Goal: Check status

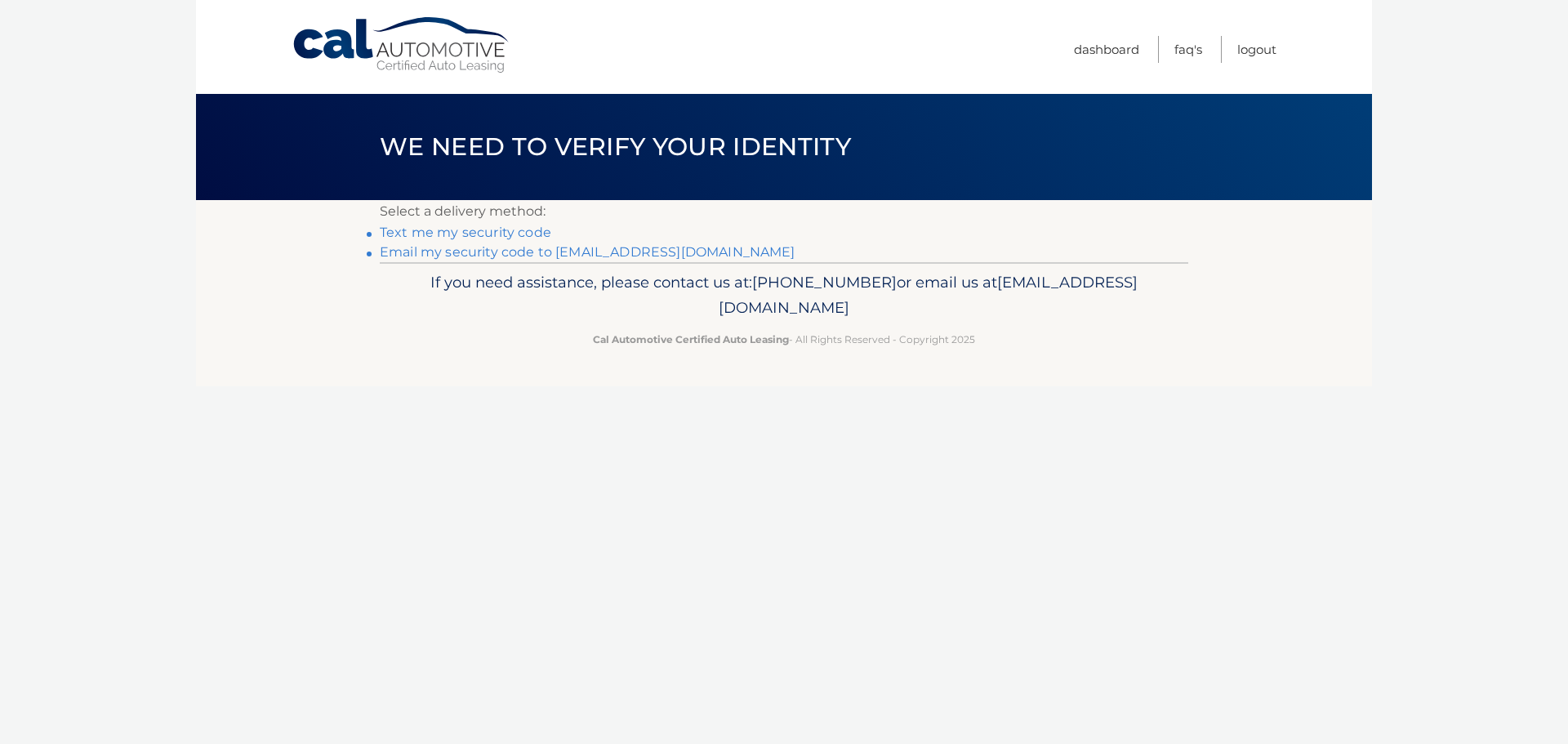
click at [587, 248] on link "Email my security code to s****@coralcast.com" at bounding box center [588, 252] width 416 height 16
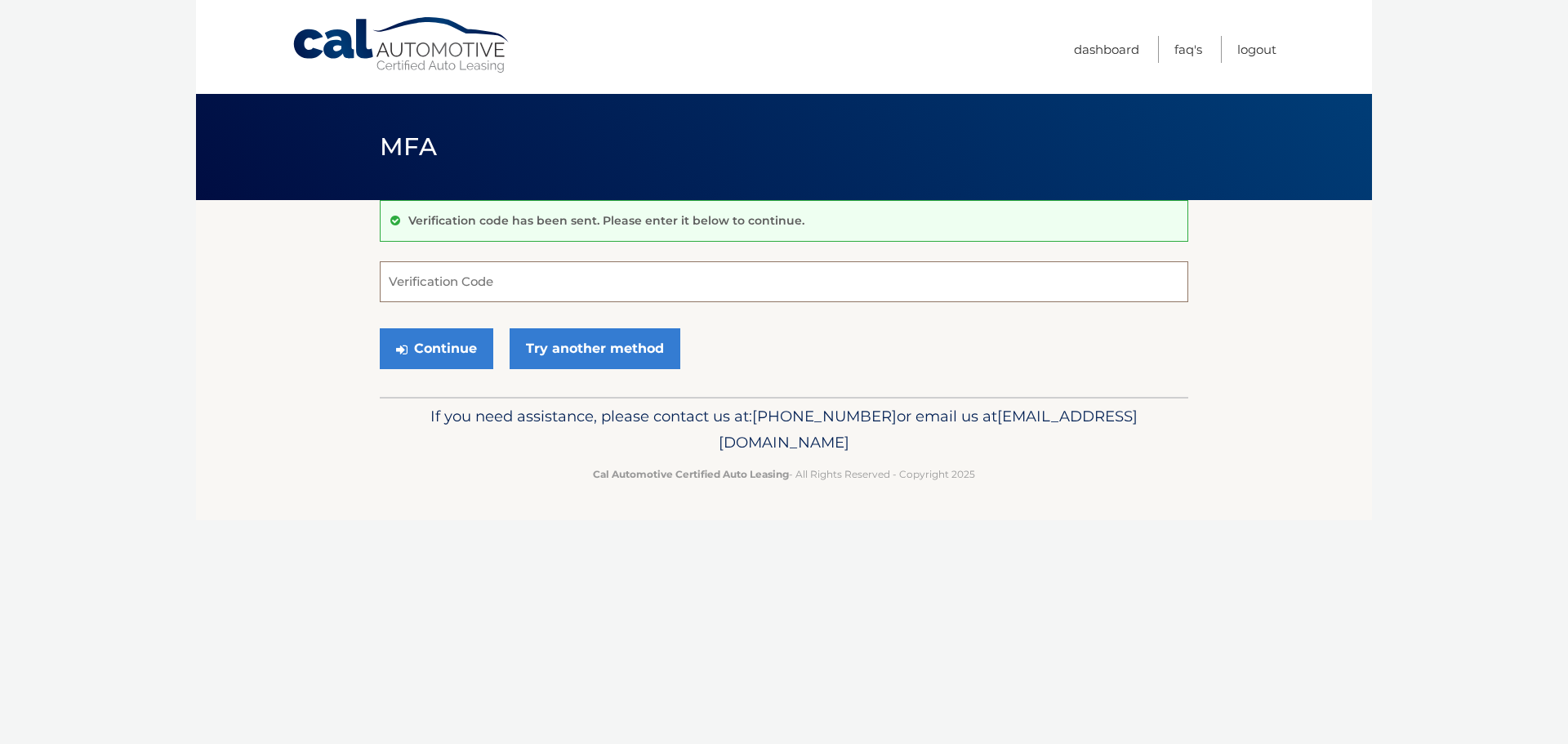
click at [511, 287] on input "Verification Code" at bounding box center [784, 281] width 809 height 41
click at [634, 280] on input "Verification Code" at bounding box center [784, 281] width 809 height 41
paste input "475551"
click at [472, 352] on button "Continue" at bounding box center [436, 348] width 114 height 41
type input "475551"
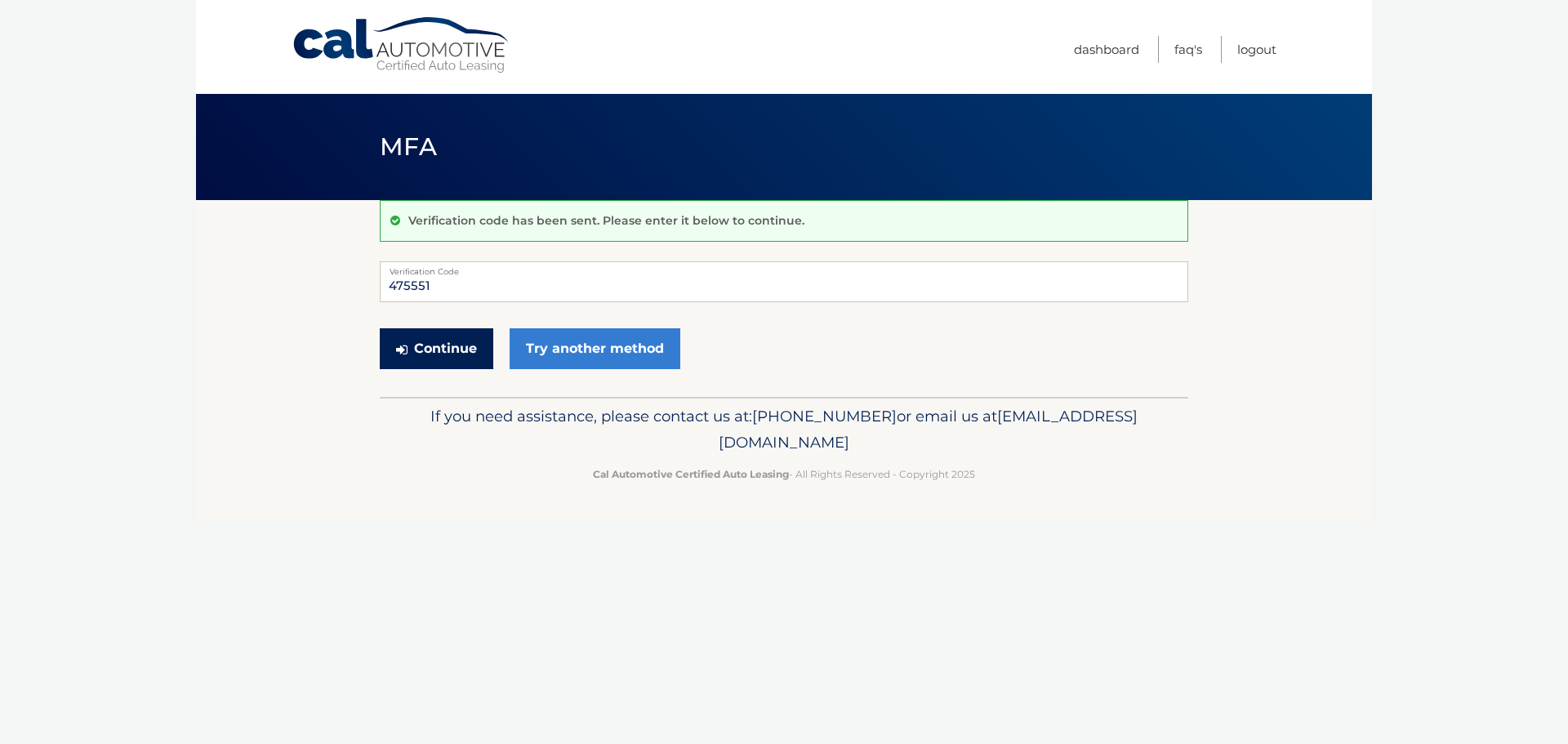
click at [442, 347] on button "Continue" at bounding box center [436, 348] width 114 height 41
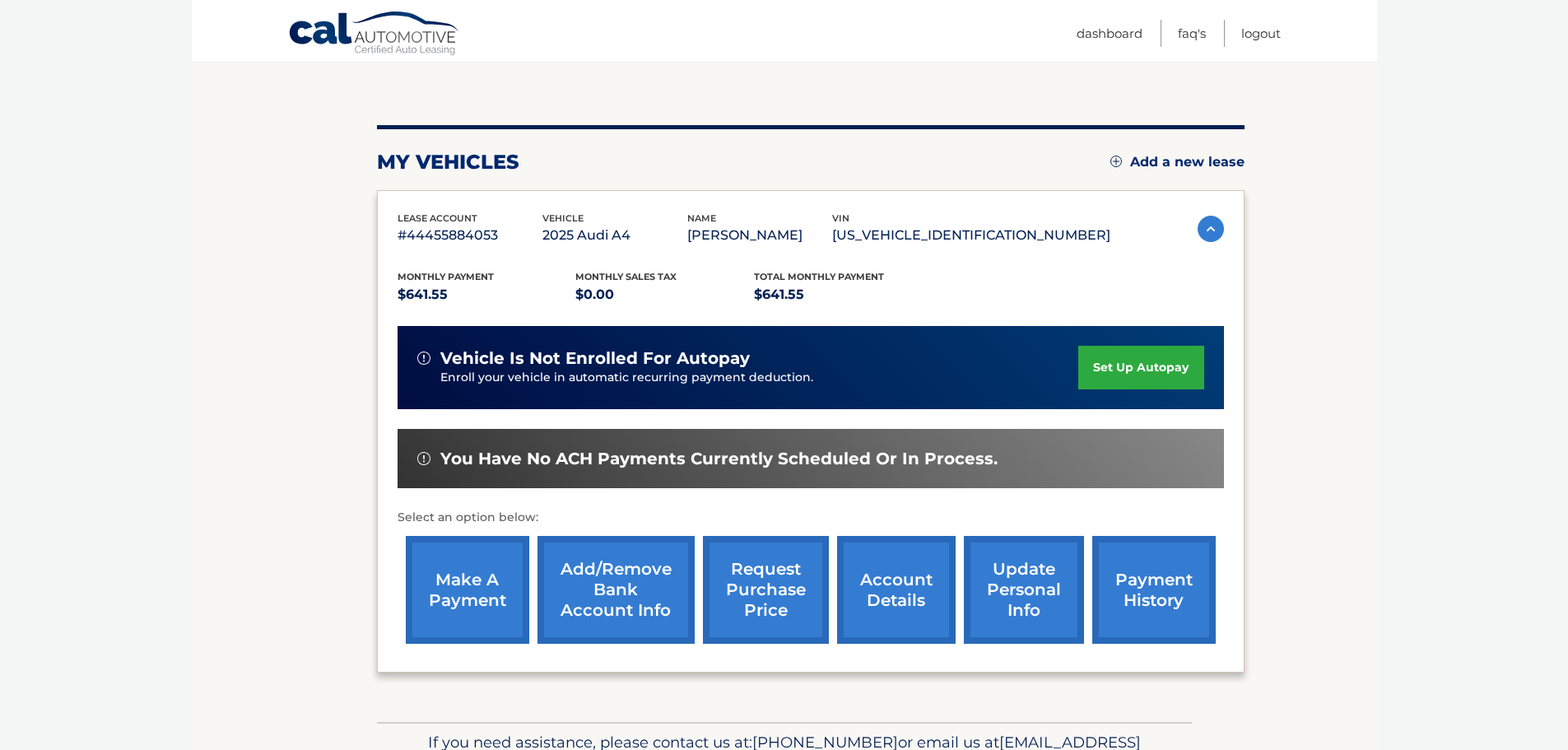
scroll to position [164, 0]
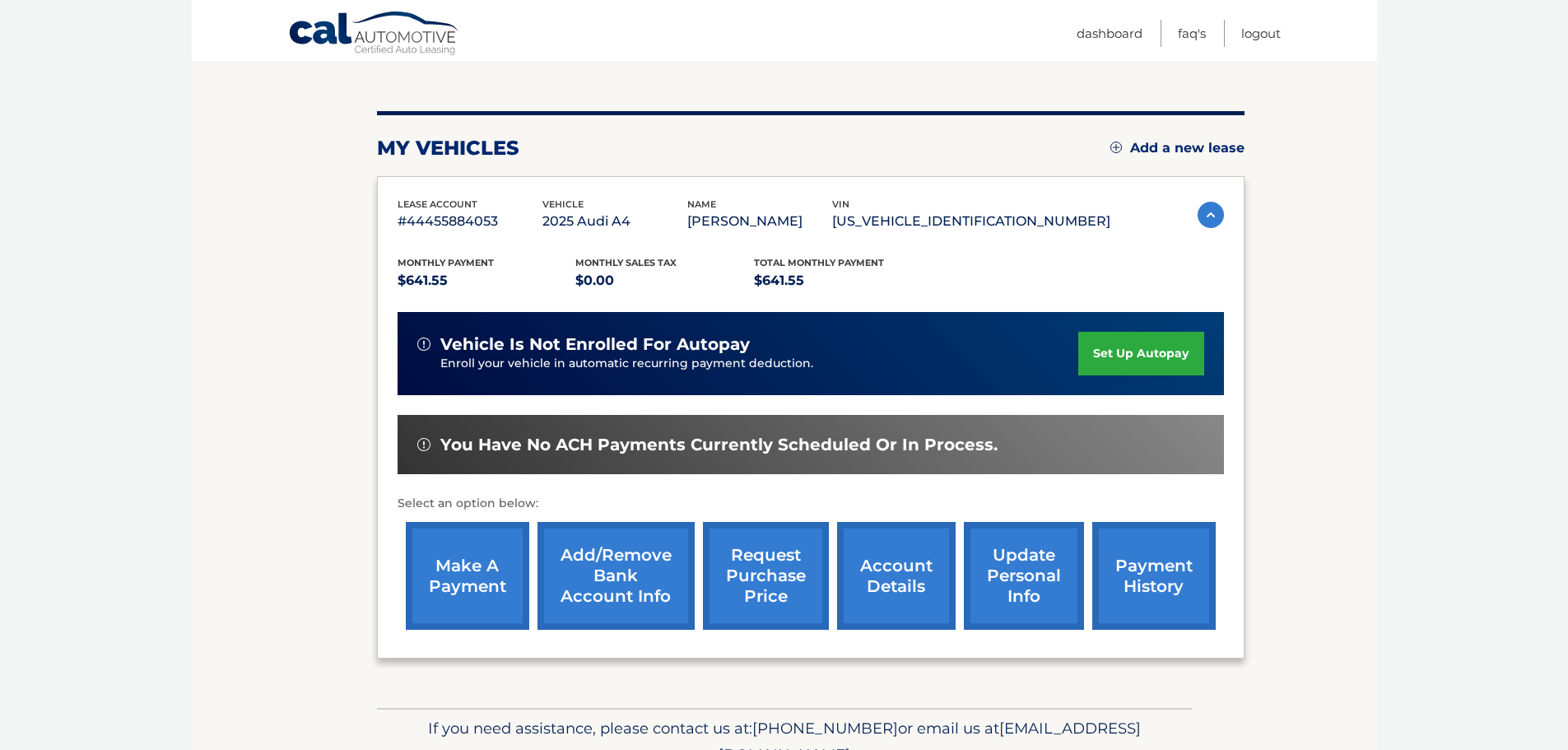
click at [1133, 608] on link "payment history" at bounding box center [1153, 576] width 123 height 108
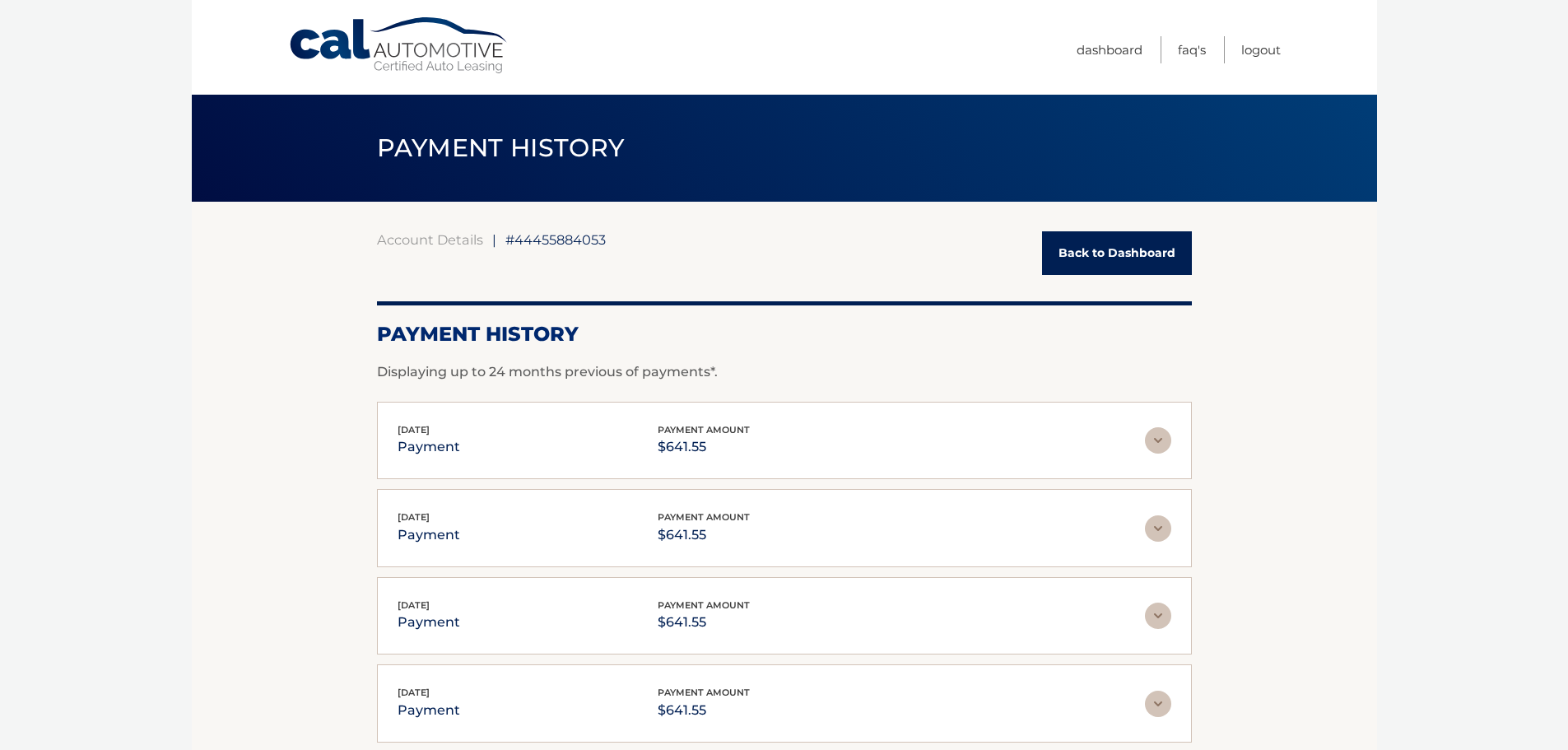
click at [1161, 444] on img at bounding box center [1158, 440] width 26 height 26
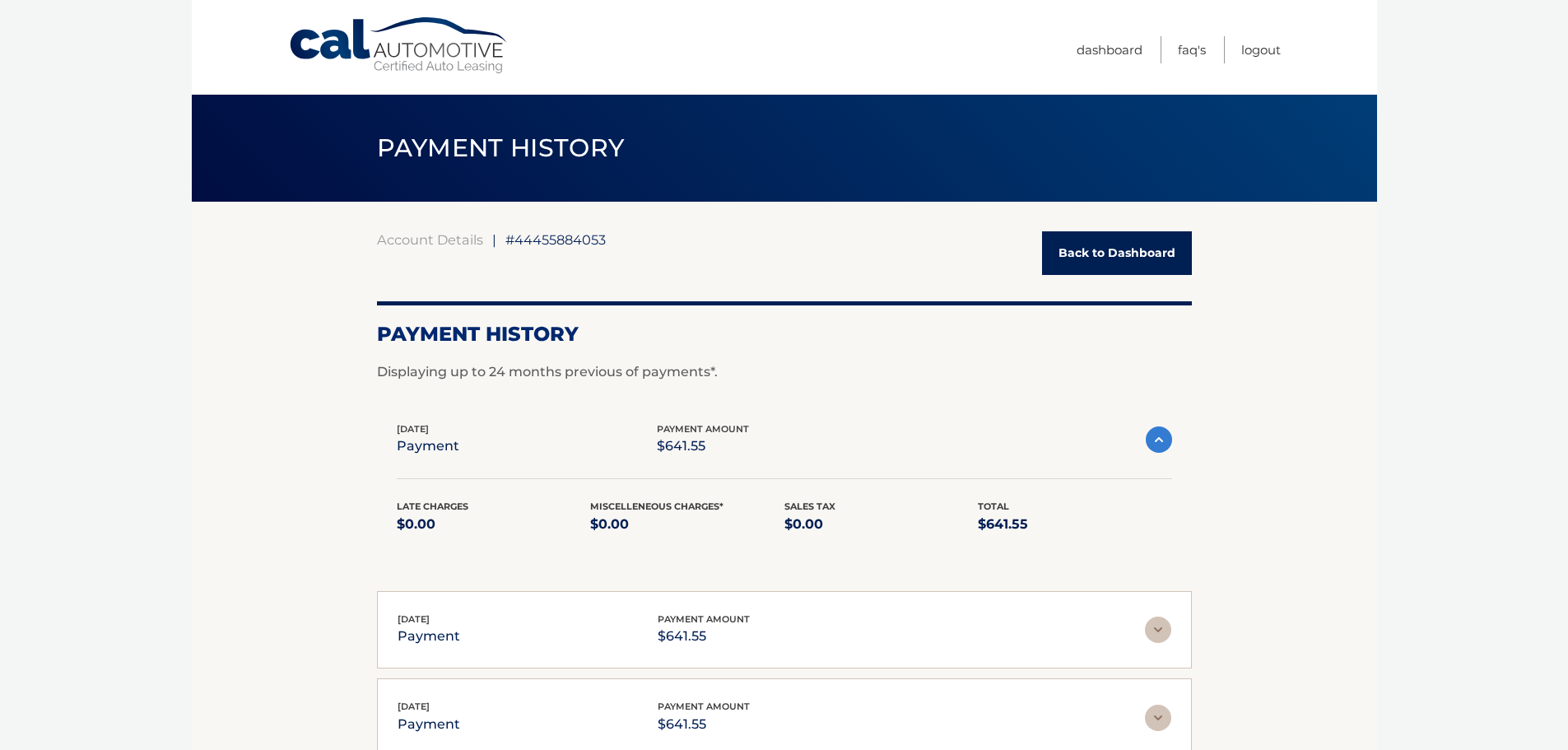
click at [1155, 439] on img at bounding box center [1158, 439] width 26 height 26
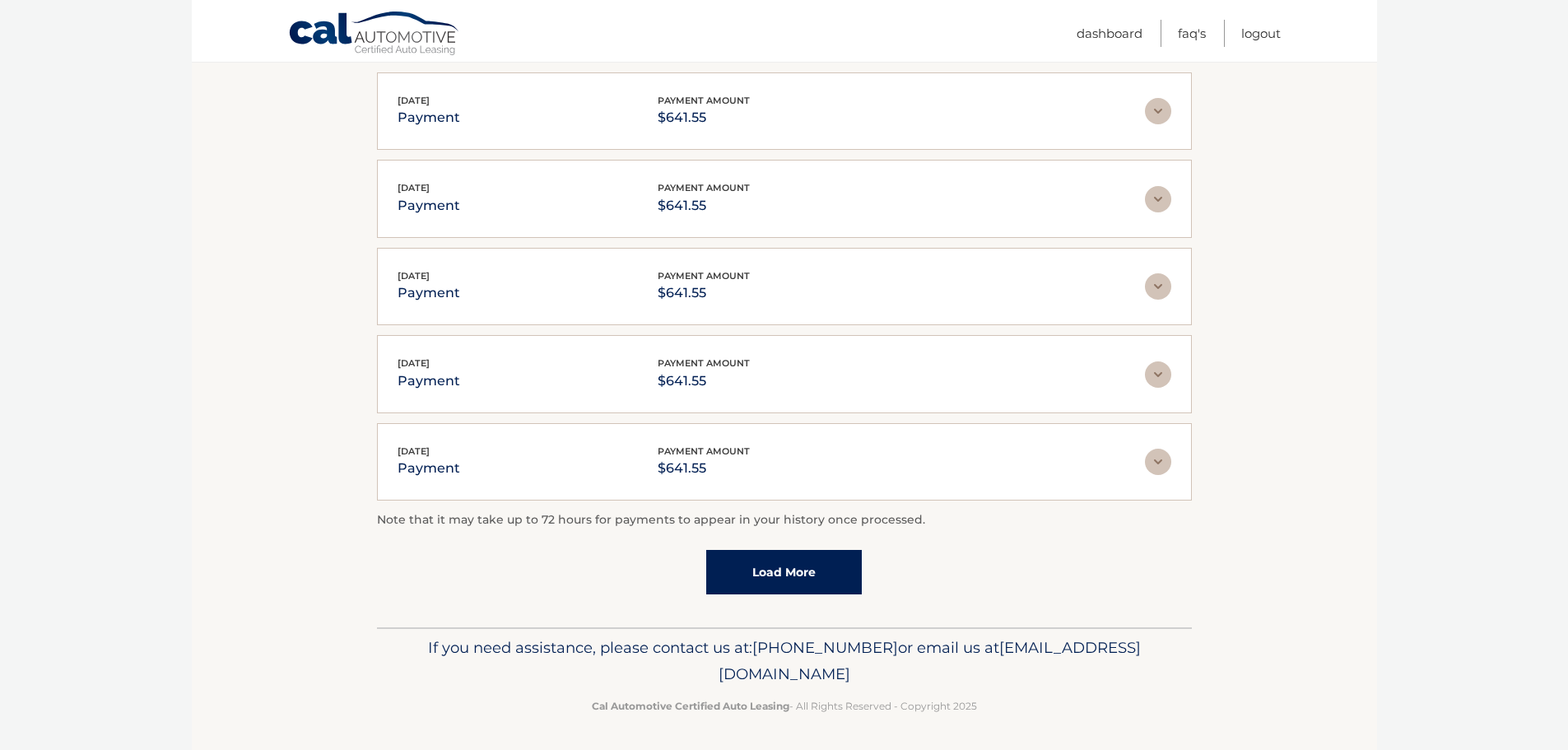
scroll to position [247, 0]
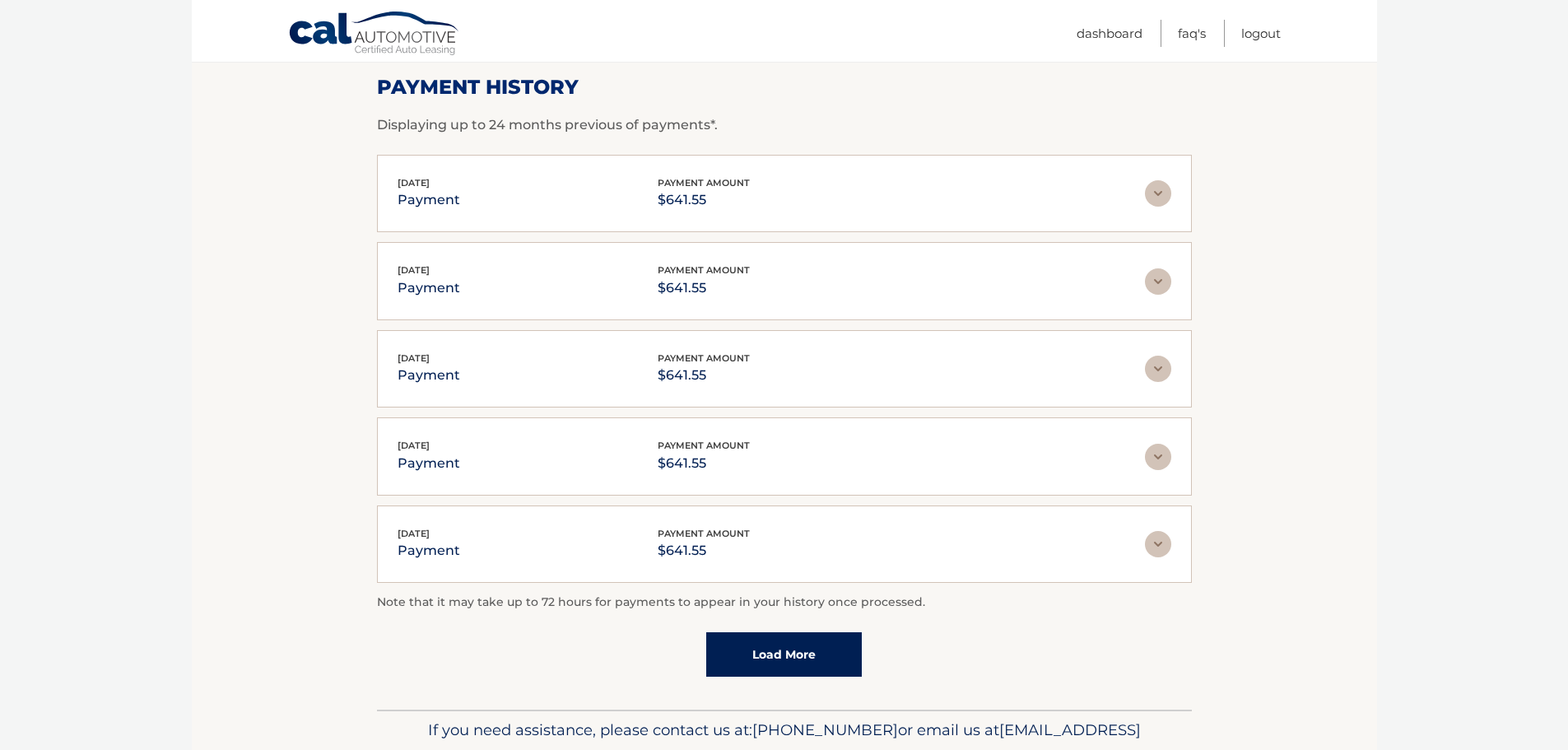
click at [1158, 193] on img at bounding box center [1158, 193] width 26 height 26
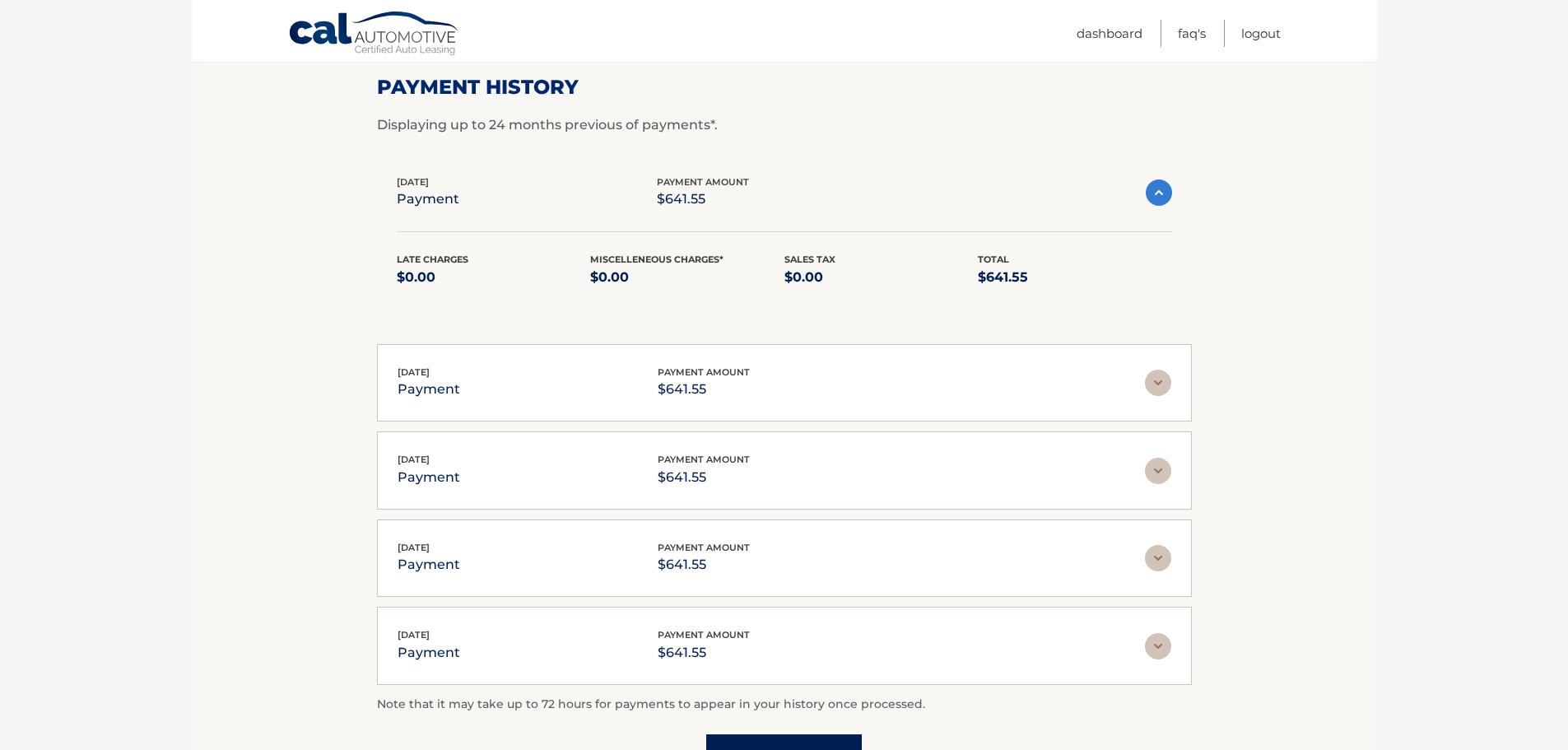
click at [1158, 193] on img at bounding box center [1158, 192] width 26 height 26
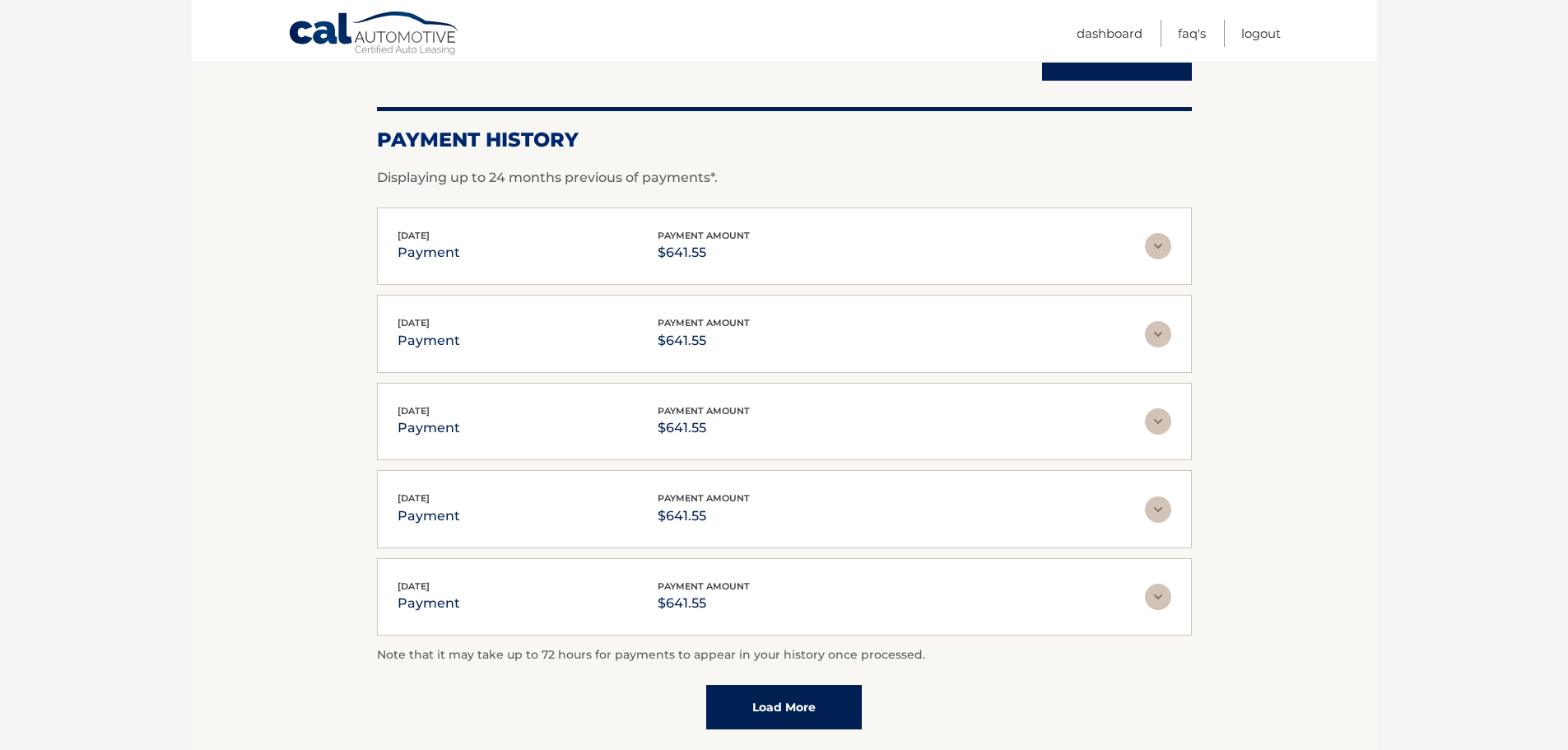
scroll to position [164, 0]
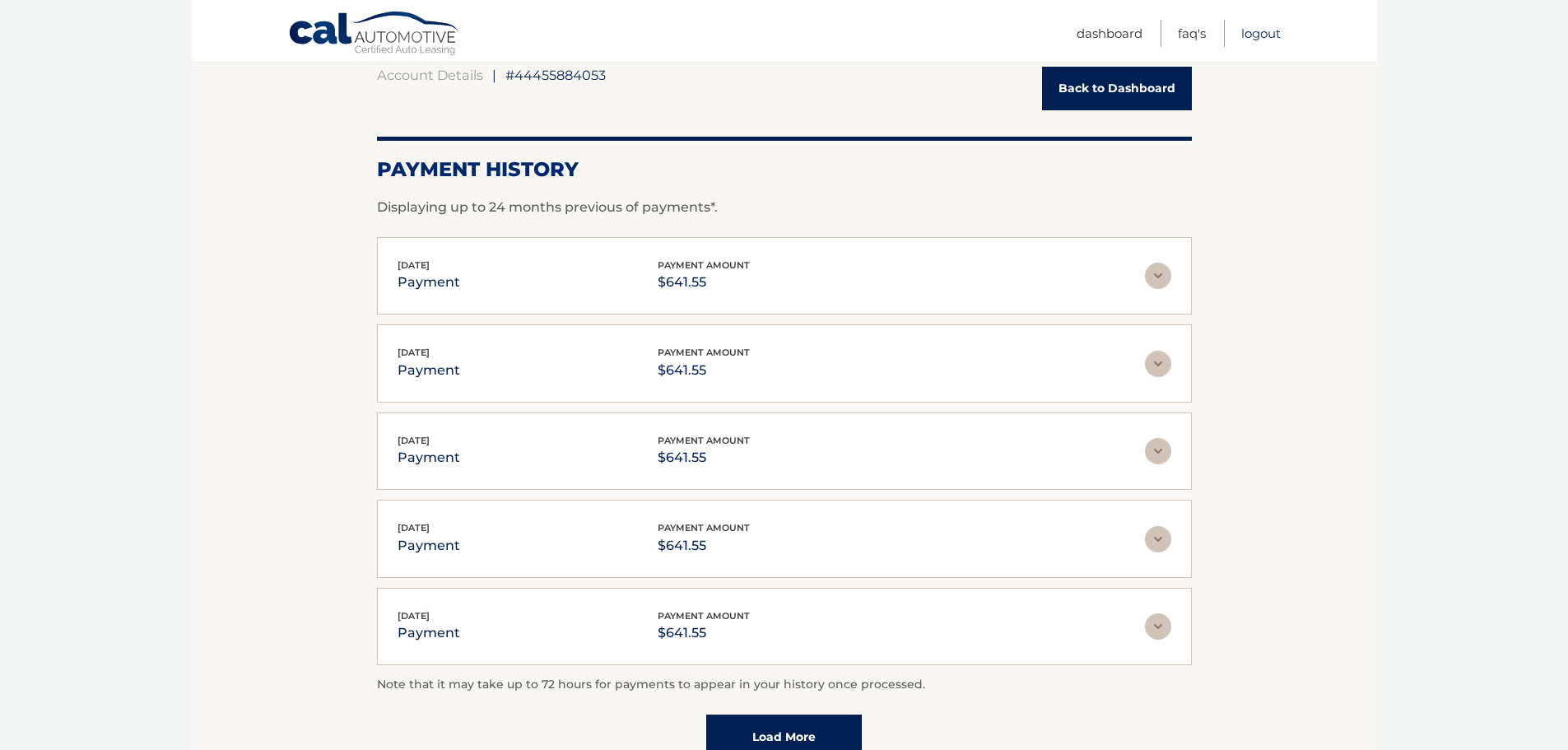
click at [1271, 40] on link "Logout" at bounding box center [1261, 34] width 39 height 27
